Goal: Task Accomplishment & Management: Manage account settings

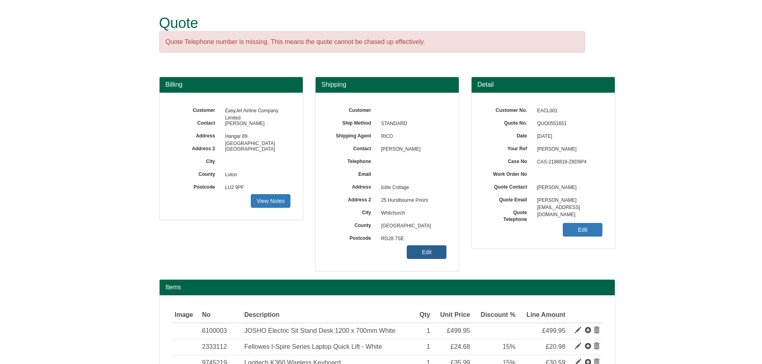
click at [425, 252] on link "Edit" at bounding box center [427, 252] width 40 height 14
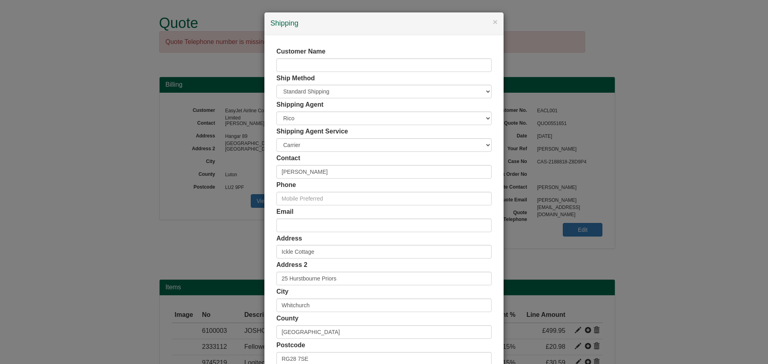
click at [307, 138] on div "Shipping Agent Service Carrier White Glove" at bounding box center [383, 139] width 215 height 25
click at [307, 143] on select "Carrier White Glove" at bounding box center [383, 145] width 215 height 14
select select "TS-DELASS"
click at [276, 138] on select "Carrier White Glove" at bounding box center [383, 145] width 215 height 14
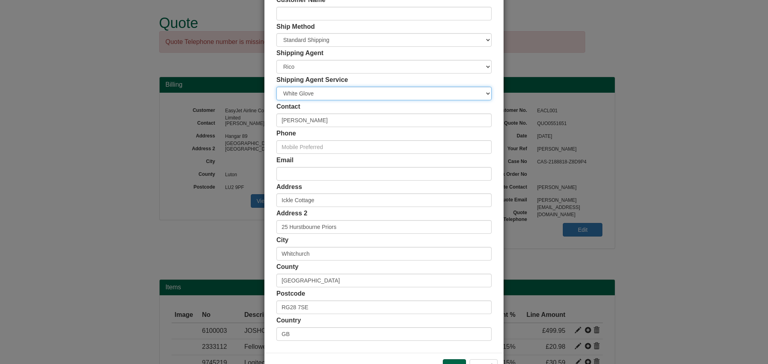
scroll to position [79, 0]
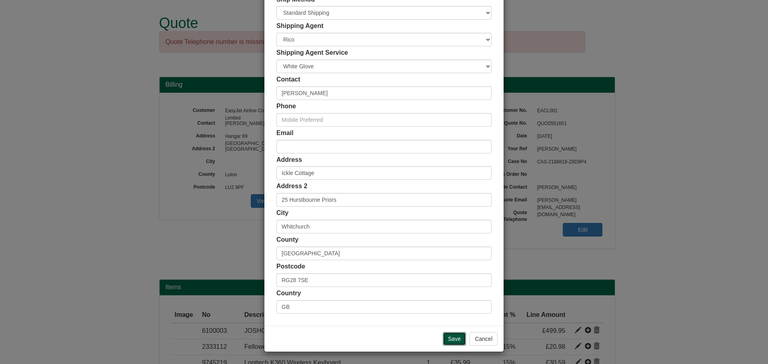
click at [455, 343] on input "Save" at bounding box center [454, 339] width 23 height 14
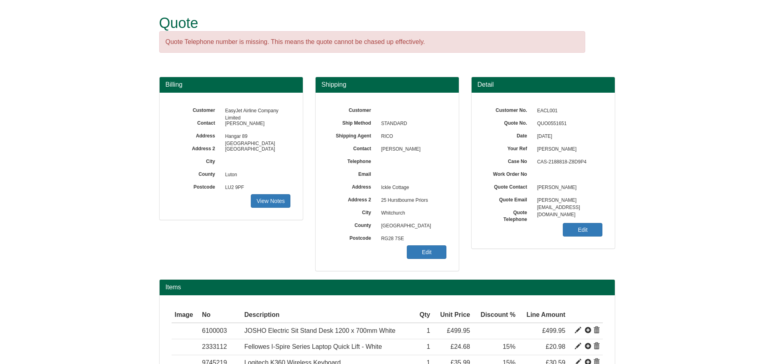
scroll to position [137, 0]
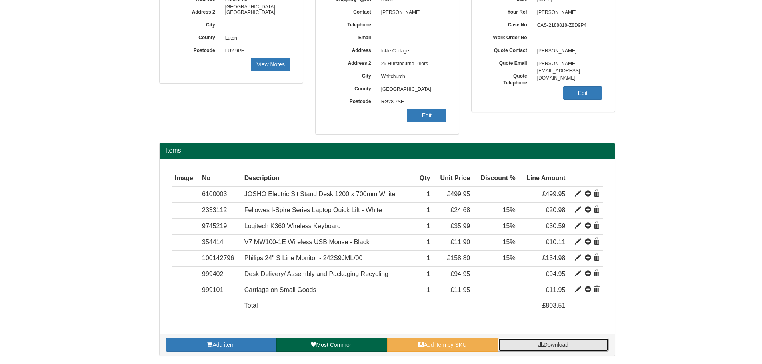
click at [556, 345] on span "Download" at bounding box center [555, 345] width 25 height 6
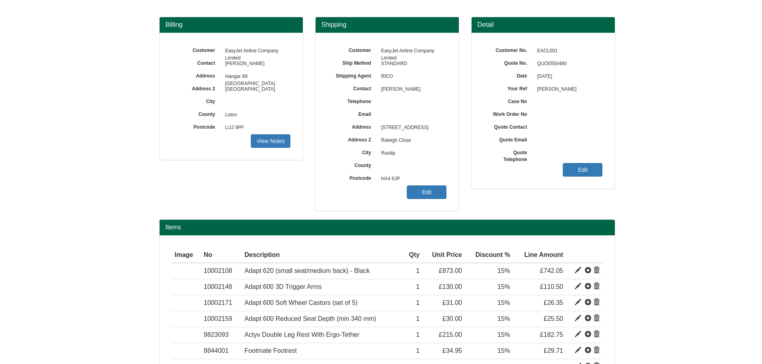
scroll to position [200, 0]
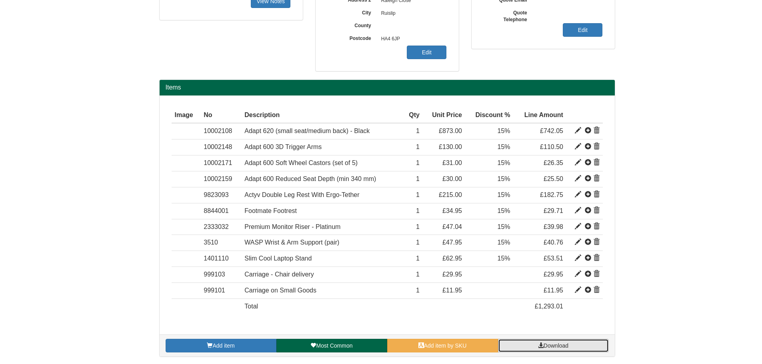
click at [562, 347] on span "Download" at bounding box center [555, 346] width 25 height 6
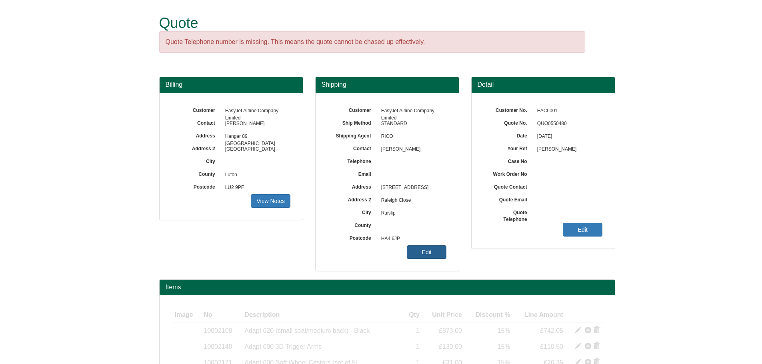
click at [427, 250] on link "Edit" at bounding box center [427, 252] width 40 height 14
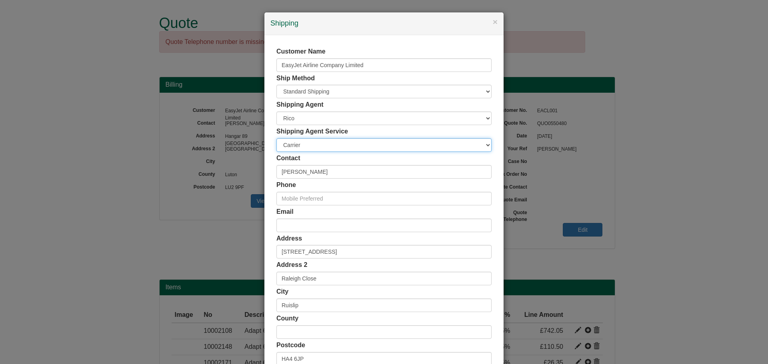
click at [309, 144] on select "Carrier White Glove" at bounding box center [383, 145] width 215 height 14
select select "TS-DELASS"
click at [276, 138] on select "Carrier White Glove" at bounding box center [383, 145] width 215 height 14
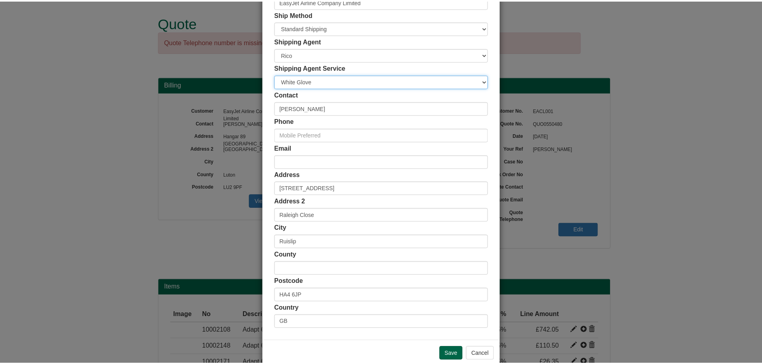
scroll to position [79, 0]
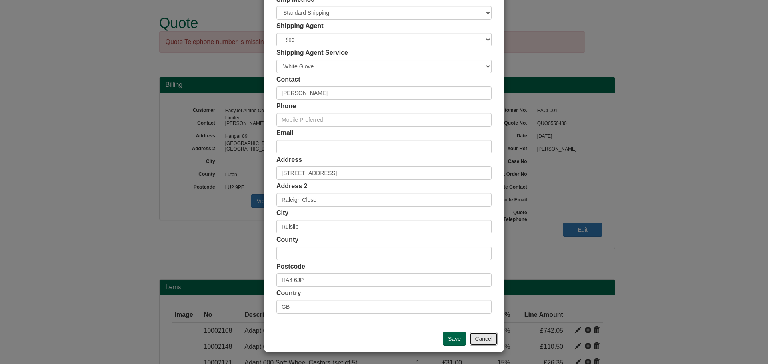
click at [469, 338] on button "Cancel" at bounding box center [483, 339] width 28 height 14
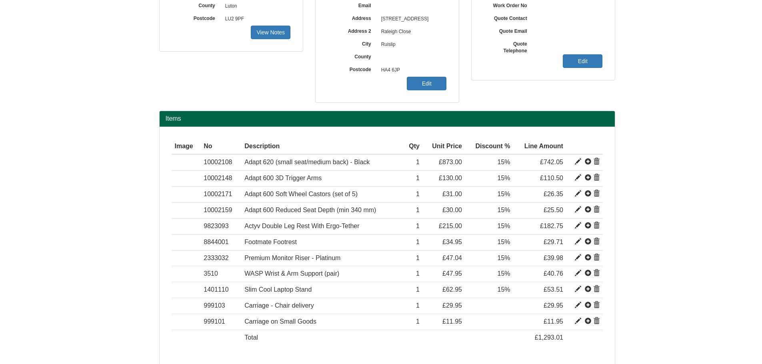
scroll to position [201, 0]
